Goal: Task Accomplishment & Management: Use online tool/utility

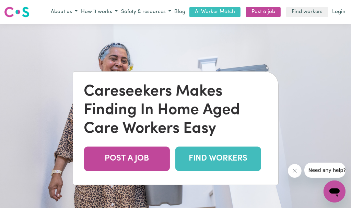
click at [199, 158] on link "FIND WORKERS" at bounding box center [218, 158] width 86 height 24
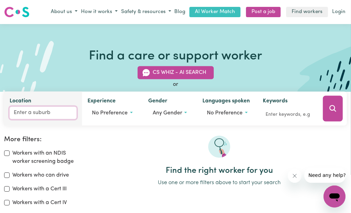
click at [48, 113] on input "Location" at bounding box center [43, 112] width 67 height 12
type input "mosman"
type input "mosman, New South Wales, 2088"
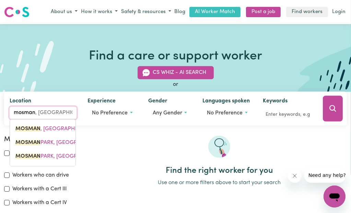
click at [35, 129] on mark "MOSMAN" at bounding box center [27, 128] width 25 height 5
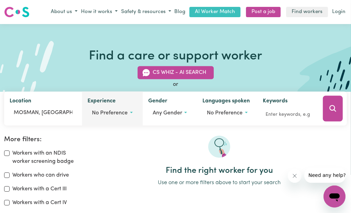
click at [105, 114] on span "No preference" at bounding box center [110, 112] width 36 height 5
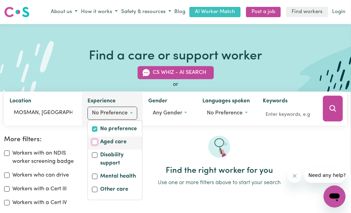
click at [94, 141] on input "Aged care" at bounding box center [94, 141] width 5 height 5
checkbox input "true"
checkbox input "false"
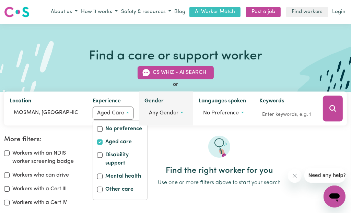
click at [174, 114] on span "Any gender" at bounding box center [164, 112] width 30 height 5
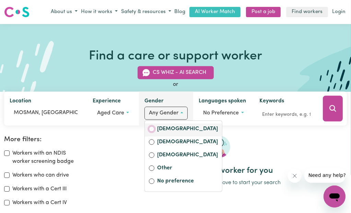
click at [151, 128] on input "Female" at bounding box center [151, 128] width 5 height 5
radio input "true"
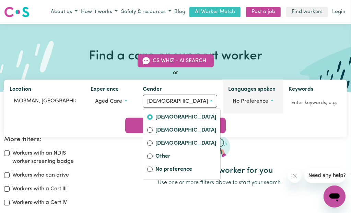
click at [233, 104] on span "No preference" at bounding box center [251, 101] width 36 height 5
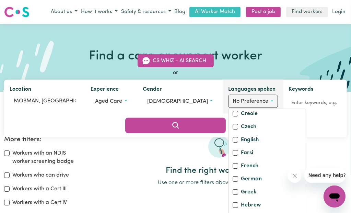
scroll to position [137, 0]
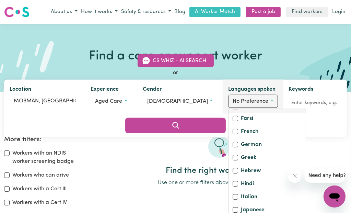
click at [233, 108] on input "English" at bounding box center [235, 105] width 5 height 5
checkbox input "true"
checkbox input "false"
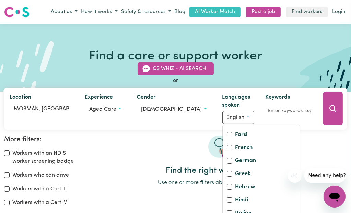
click at [181, 151] on div at bounding box center [219, 151] width 255 height 30
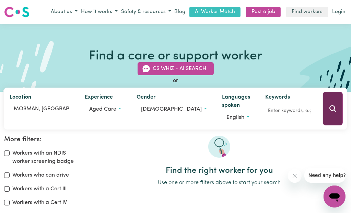
click at [334, 109] on icon "Search" at bounding box center [333, 108] width 8 height 8
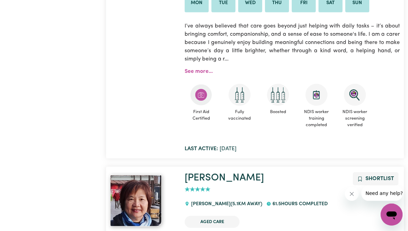
scroll to position [3606, 0]
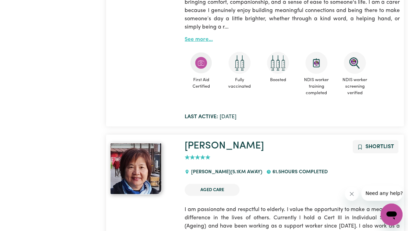
click at [213, 42] on link "See more..." at bounding box center [199, 39] width 28 height 5
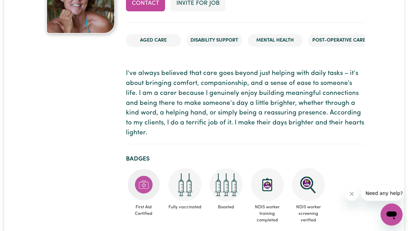
scroll to position [69, 0]
